Goal: Information Seeking & Learning: Find specific fact

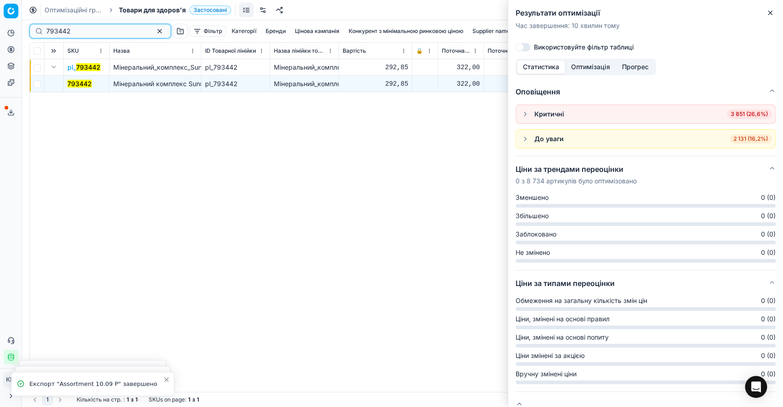
drag, startPoint x: 40, startPoint y: 26, endPoint x: 31, endPoint y: 25, distance: 9.2
click at [31, 25] on div "793442" at bounding box center [100, 31] width 142 height 15
paste input "966074"
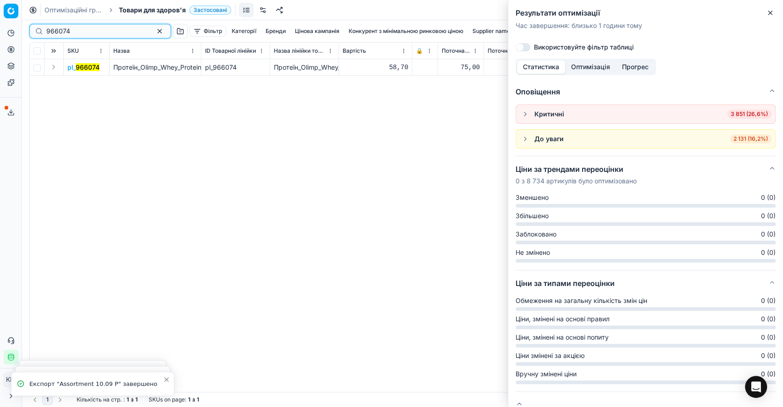
type input "966074"
click at [52, 66] on button "Expand" at bounding box center [53, 66] width 11 height 11
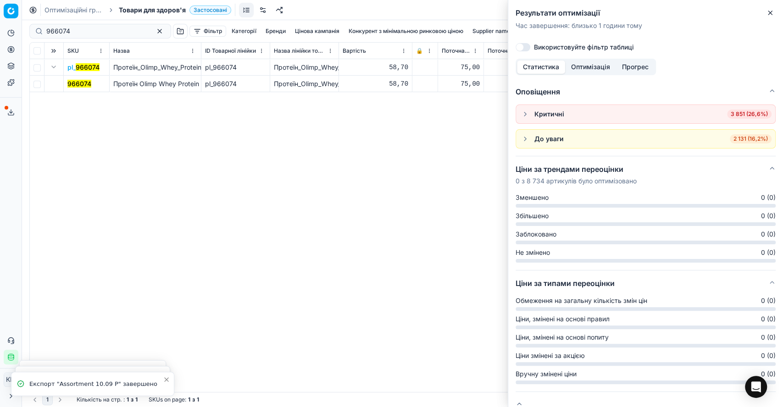
click at [82, 81] on mark "966074" at bounding box center [79, 84] width 24 height 8
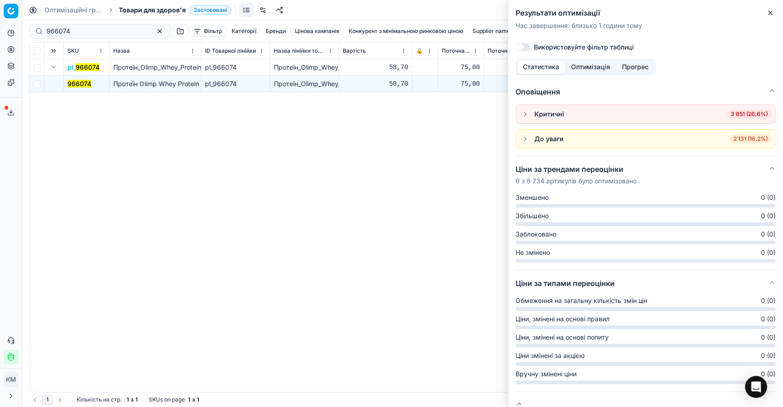
click at [81, 83] on mark "966074" at bounding box center [79, 84] width 24 height 8
click at [767, 15] on icon "button" at bounding box center [769, 12] width 7 height 7
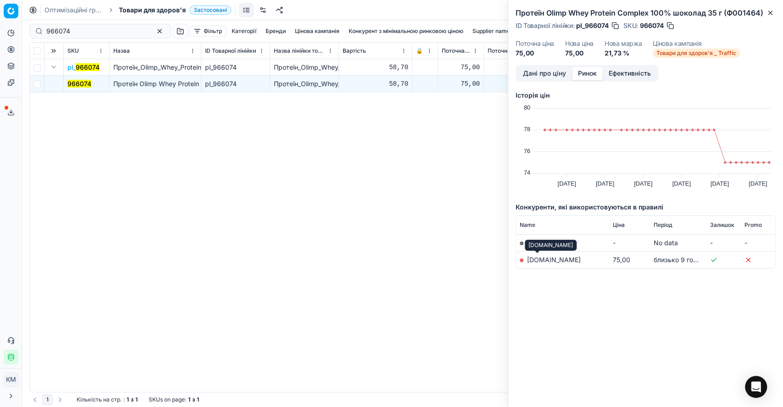
click at [532, 260] on link "eva.ua" at bounding box center [554, 260] width 54 height 8
